Goal: Task Accomplishment & Management: Manage account settings

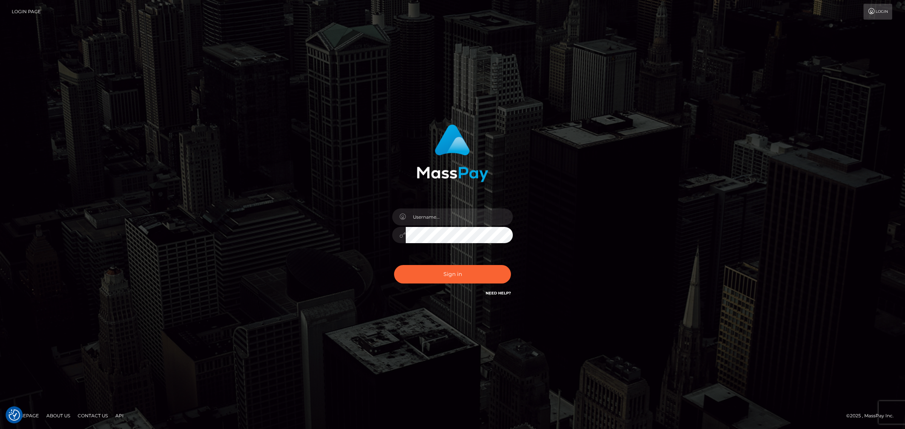
type input "gunjan.k"
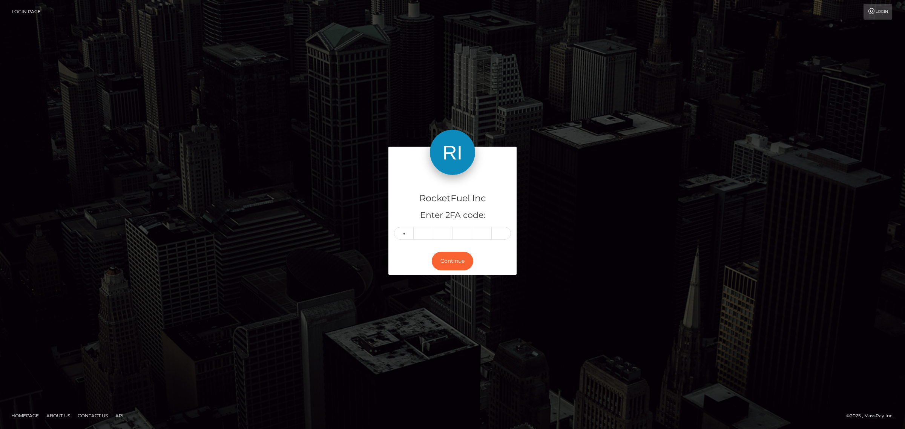
type input "6"
type input "1"
type input "9"
type input "3"
type input "2"
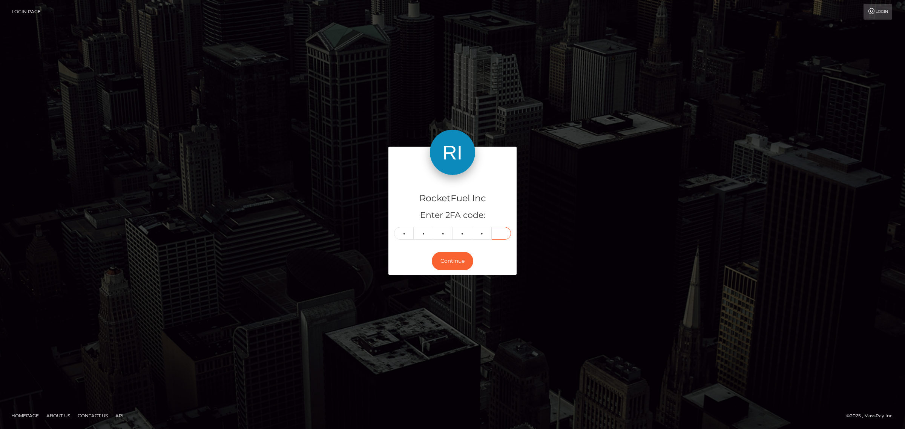
type input "4"
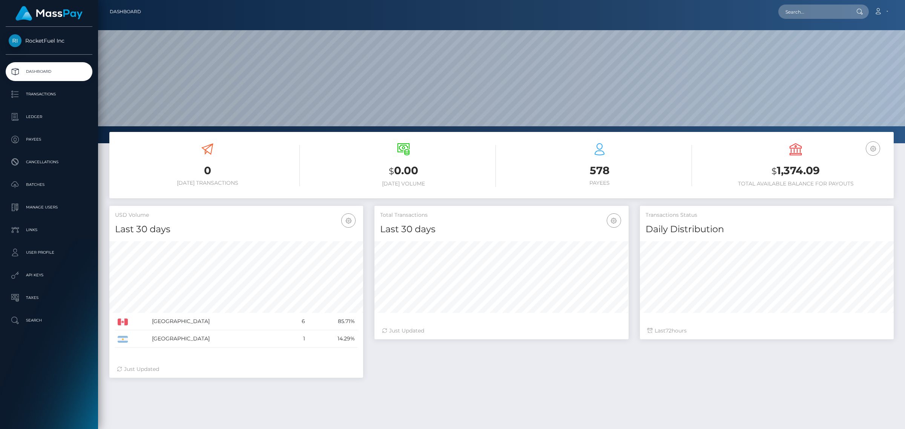
scroll to position [133, 253]
